Goal: Communication & Community: Answer question/provide support

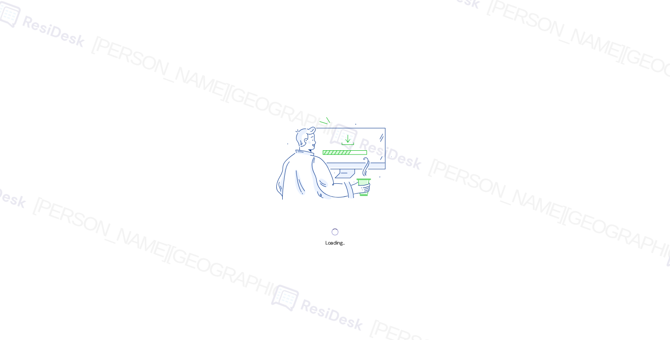
drag, startPoint x: 0, startPoint y: 0, endPoint x: 415, endPoint y: 82, distance: 423.3
click at [415, 82] on div "Loading..." at bounding box center [335, 170] width 670 height 340
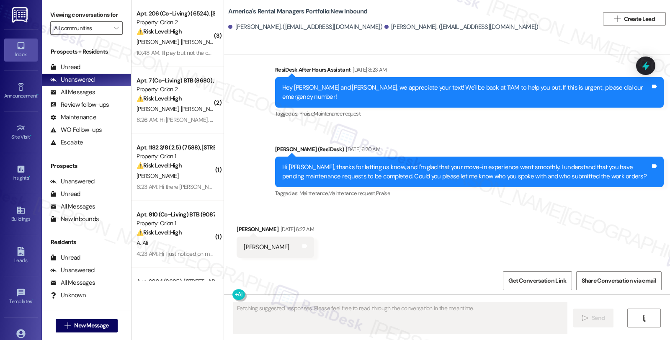
scroll to position [1899, 0]
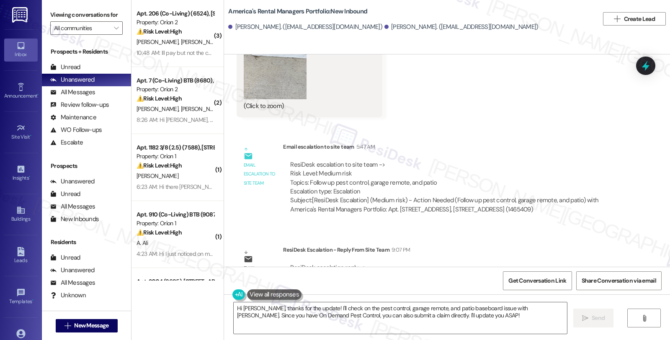
click at [381, 196] on div "Subject: [ResiDesk Escalation] (Medium risk) - Action Needed (Follow up pest co…" at bounding box center [454, 205] width 328 height 18
click at [425, 329] on textarea "Hi [PERSON_NAME], thanks for the update! I'll check on the pest control, garage…" at bounding box center [400, 317] width 333 height 31
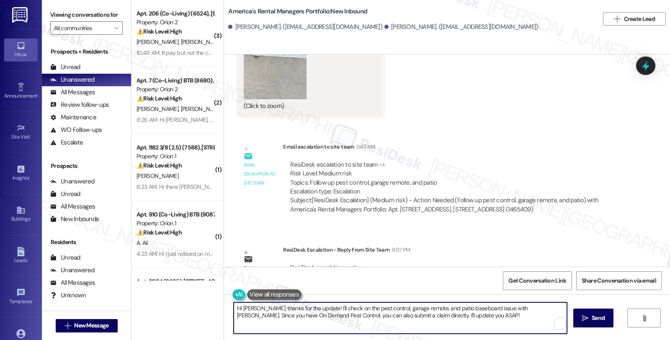
scroll to position [1759, 0]
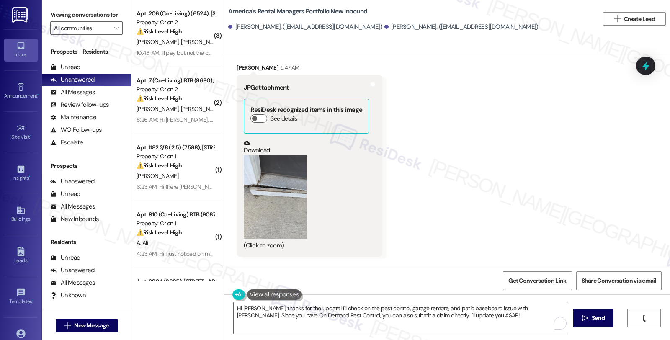
click at [277, 172] on button "Zoom image" at bounding box center [275, 197] width 63 height 84
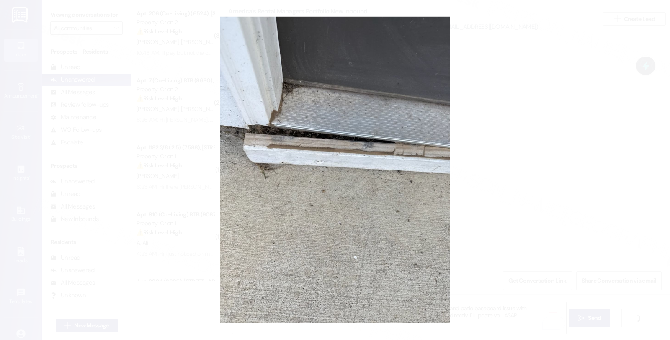
click at [520, 147] on button "Unzoom image" at bounding box center [335, 170] width 670 height 340
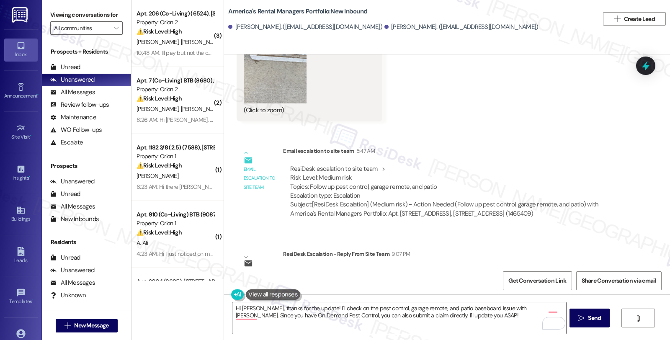
scroll to position [1899, 0]
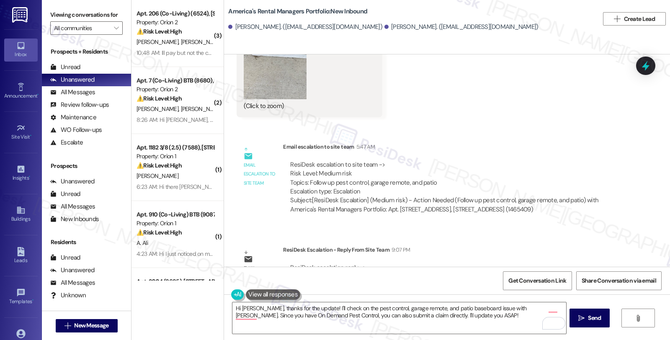
click at [455, 263] on div "ResiDesk escalation reply -> @Mindy Tully and @Clay Kelley see below. I see tha…" at bounding box center [453, 276] width 329 height 27
click at [554, 181] on div "ResiDesk escalation to site team -> Risk Level: Medium risk Topics: Follow up p…" at bounding box center [454, 187] width 342 height 67
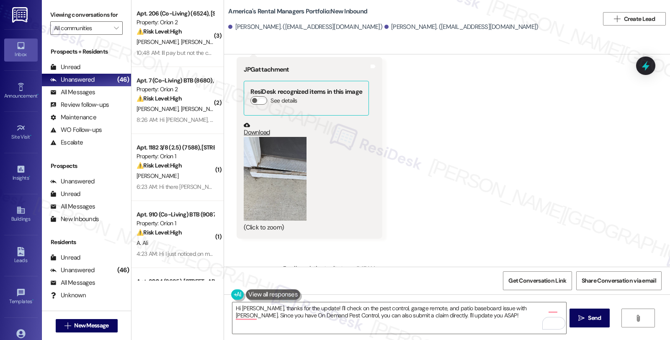
scroll to position [1759, 0]
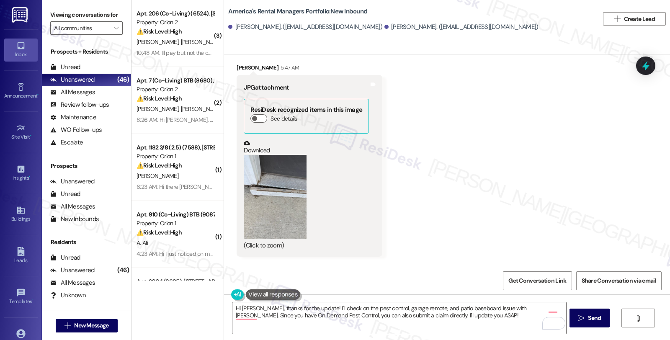
click at [257, 170] on button "Zoom image" at bounding box center [275, 197] width 63 height 84
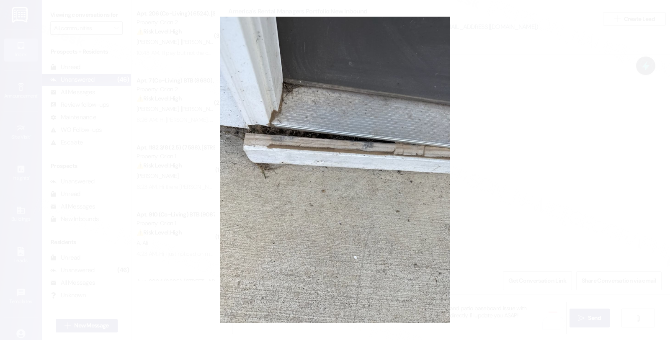
drag, startPoint x: 506, startPoint y: 199, endPoint x: 503, endPoint y: 202, distance: 5.0
click at [507, 200] on button "Unzoom image" at bounding box center [335, 170] width 670 height 340
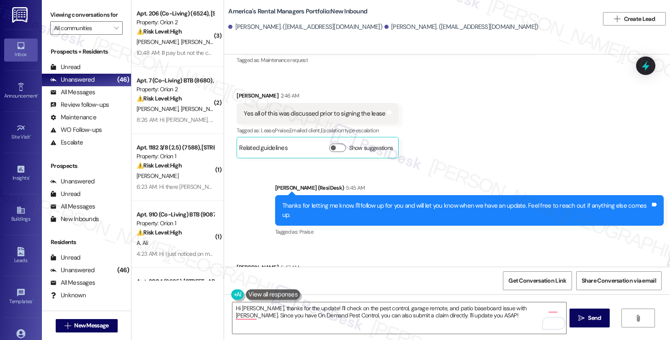
scroll to position [1667, 0]
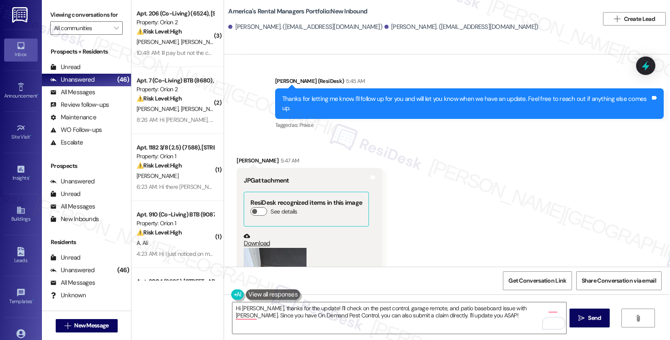
click at [257, 248] on button "Zoom image" at bounding box center [275, 290] width 63 height 84
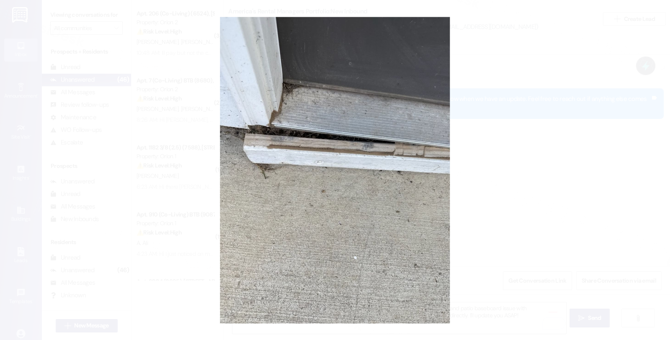
click at [484, 174] on button "Unzoom image" at bounding box center [335, 170] width 670 height 340
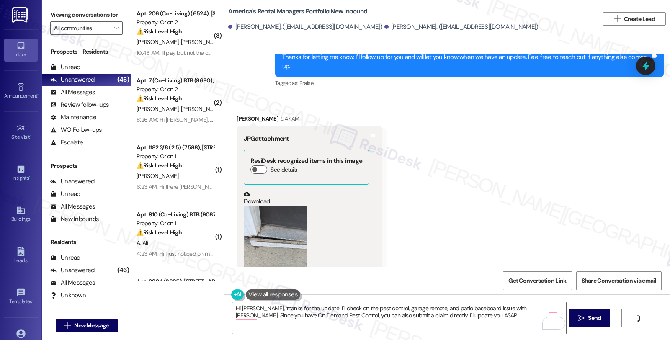
scroll to position [1574, 0]
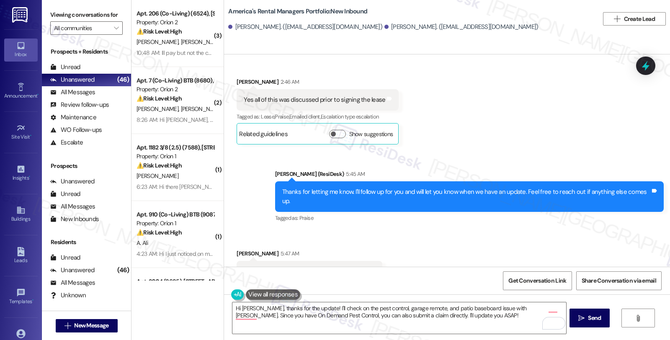
click at [579, 230] on div "Received via SMS Alex Harden 5:47 AM JPG attachment ResiDesk recognized items i…" at bounding box center [447, 339] width 446 height 218
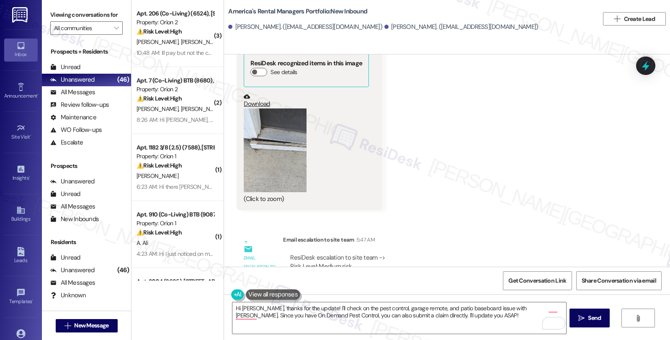
scroll to position [1899, 0]
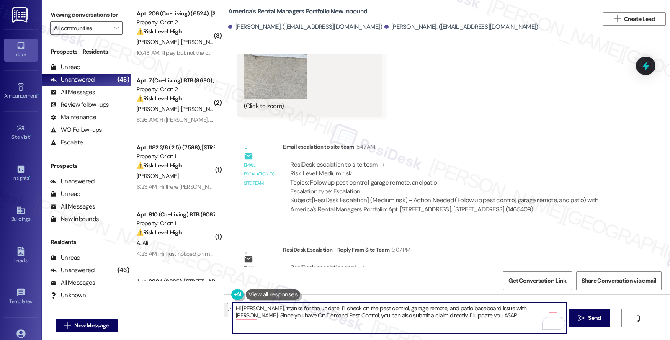
drag, startPoint x: 248, startPoint y: 308, endPoint x: 454, endPoint y: 323, distance: 206.5
click at [454, 323] on textarea "Hi Alex, thanks for the update! I'll check on the pest control, garage remote, …" at bounding box center [398, 317] width 333 height 31
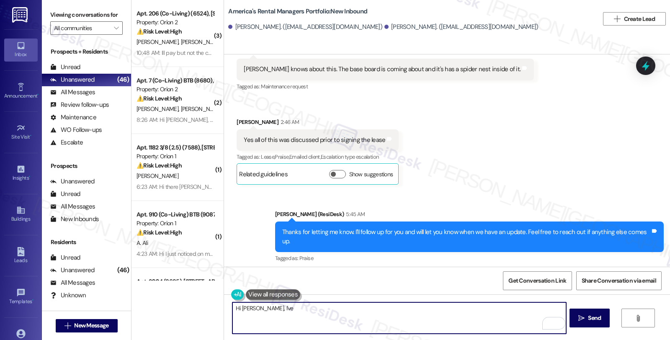
scroll to position [1527, 0]
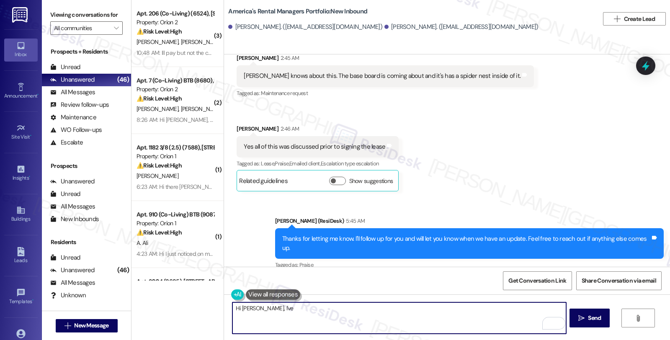
drag, startPoint x: 265, startPoint y: 309, endPoint x: 246, endPoint y: 308, distance: 19.3
click at [246, 308] on textarea "Hi Alex, I've" at bounding box center [398, 317] width 333 height 31
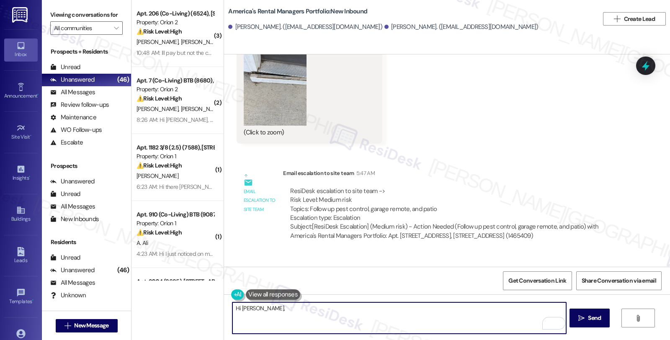
scroll to position [1899, 0]
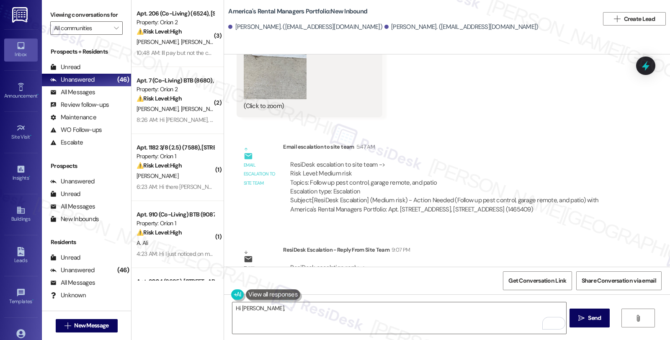
click at [572, 239] on div "Email escalation reply ResiDesk Escalation - Reply From Site Team 9:07 PM ResiD…" at bounding box center [430, 271] width 401 height 64
click at [312, 316] on textarea "Hi Alex," at bounding box center [398, 317] width 333 height 31
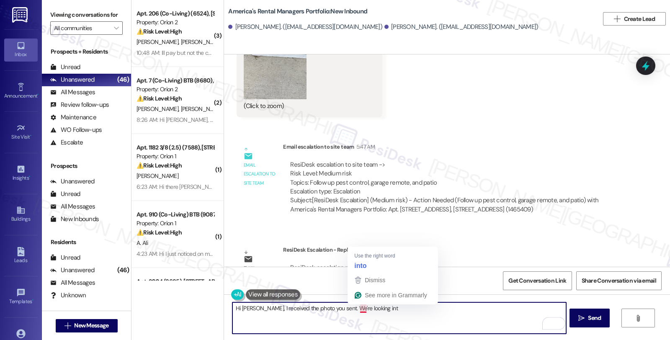
click at [362, 308] on textarea "Hi Alex, I received the photo you sent. We're looking int" at bounding box center [398, 317] width 333 height 31
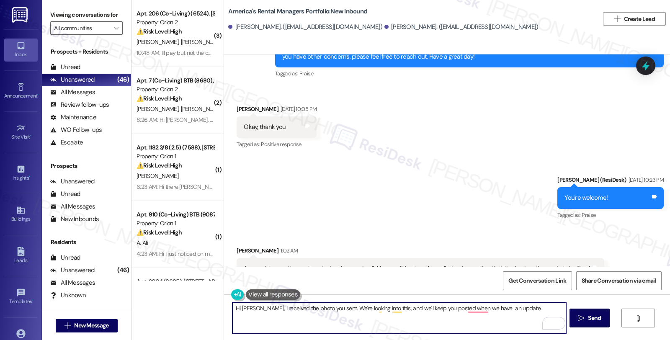
scroll to position [1108, 0]
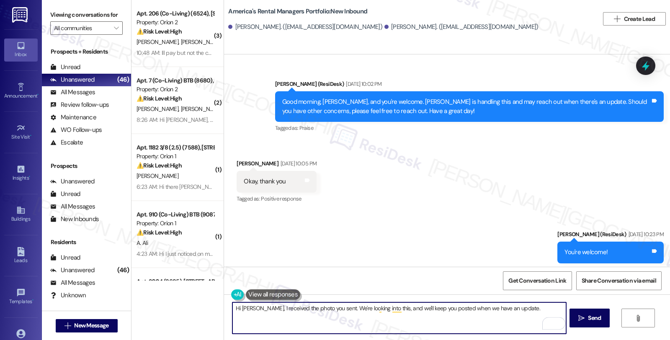
click at [508, 308] on textarea "Hi Alex, I received the photo you sent. We're looking into this, and we'll keep…" at bounding box center [398, 317] width 333 height 31
type textarea "Hi Alex, I received the photo you sent. We're looking into this, and we'll keep…"
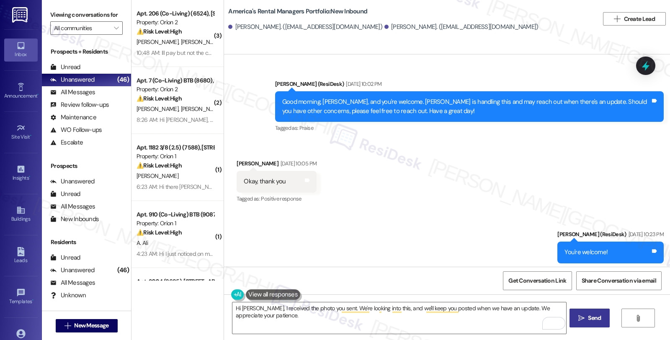
click at [589, 312] on button " Send" at bounding box center [589, 317] width 41 height 19
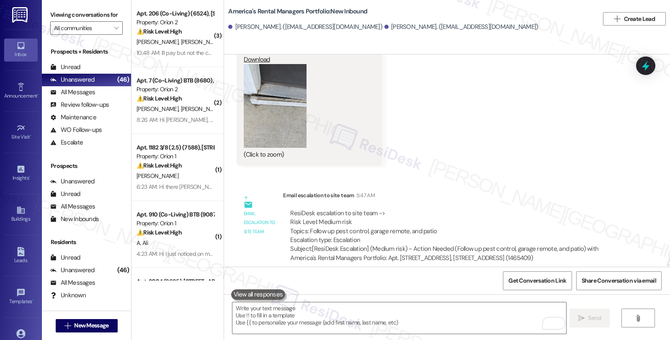
scroll to position [1899, 0]
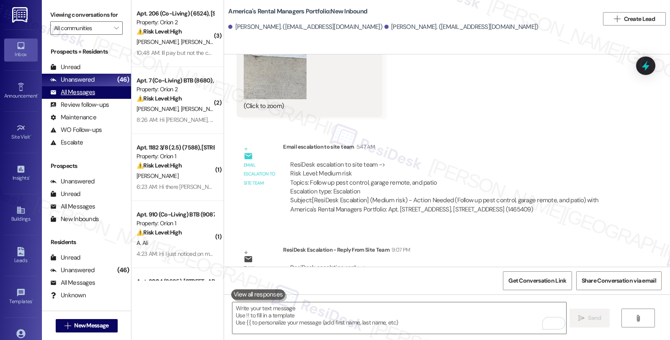
click at [101, 99] on div "All Messages (undefined)" at bounding box center [86, 92] width 89 height 13
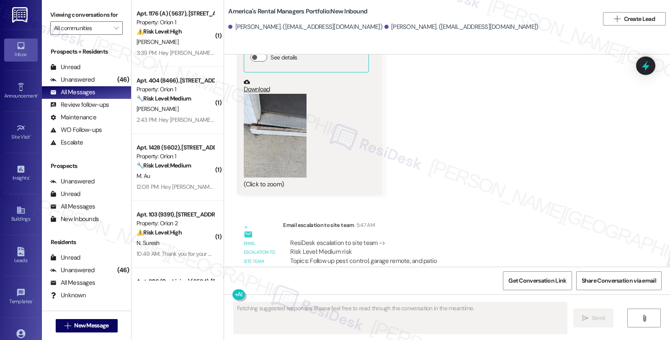
scroll to position [1970, 0]
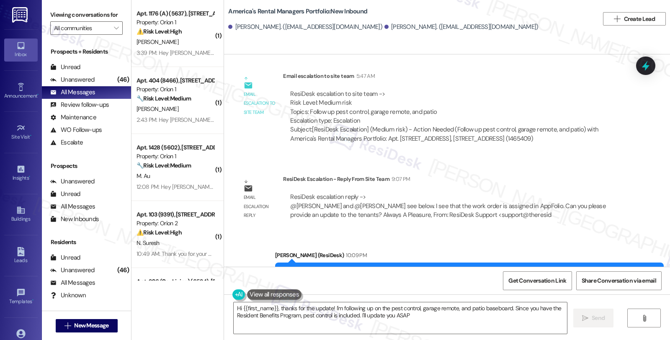
type textarea "Hi {{first_name}}, thanks for the update! I'm following up on the pest control,…"
